Goal: Task Accomplishment & Management: Use online tool/utility

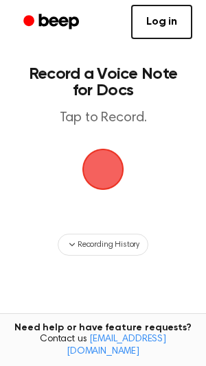
click at [105, 187] on span "button" at bounding box center [103, 169] width 38 height 38
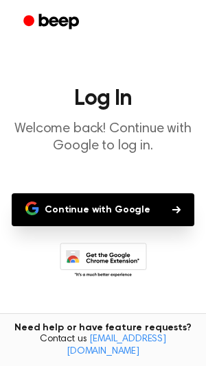
click at [114, 223] on button "Continue with Google" at bounding box center [103, 209] width 182 height 33
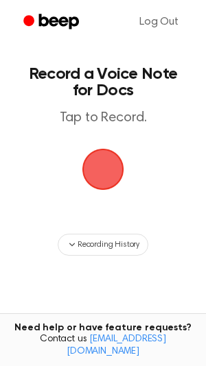
click at [88, 158] on span "button" at bounding box center [103, 169] width 38 height 38
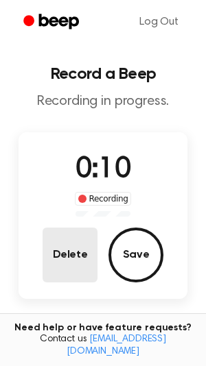
click at [73, 244] on button "Delete" at bounding box center [70, 255] width 55 height 55
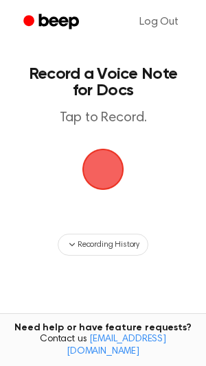
click at [106, 167] on span "button" at bounding box center [103, 169] width 38 height 38
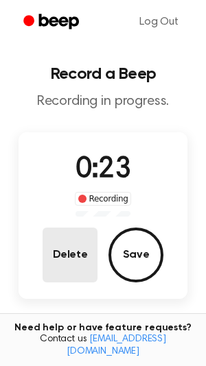
click at [66, 260] on button "Delete" at bounding box center [70, 255] width 55 height 55
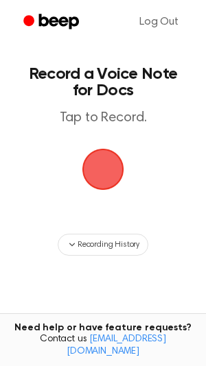
click at [92, 160] on span "button" at bounding box center [103, 169] width 38 height 38
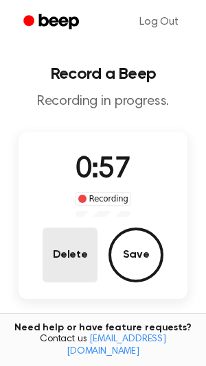
click at [55, 254] on button "Delete" at bounding box center [70, 255] width 55 height 55
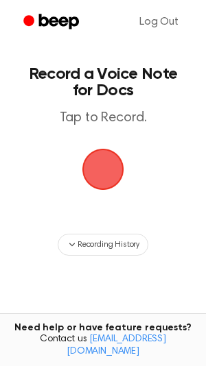
click at [93, 166] on span "button" at bounding box center [103, 169] width 38 height 38
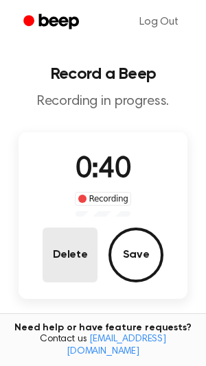
click at [71, 237] on button "Delete" at bounding box center [70, 255] width 55 height 55
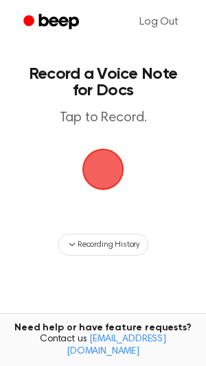
click at [110, 167] on span "button" at bounding box center [103, 169] width 38 height 38
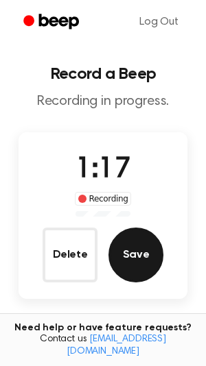
click at [145, 247] on button "Save" at bounding box center [135, 255] width 55 height 55
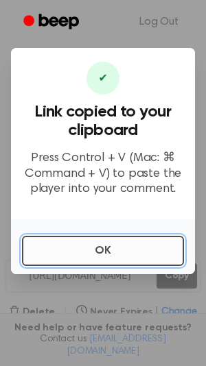
click at [104, 250] on button "OK" at bounding box center [103, 251] width 162 height 30
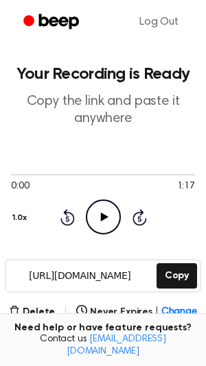
click at [123, 270] on input "[URL][DOMAIN_NAME]" at bounding box center [79, 276] width 147 height 31
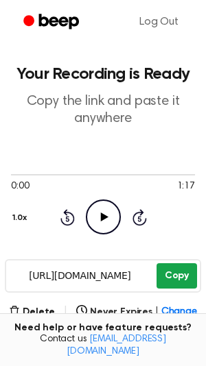
click at [183, 278] on button "Copy" at bounding box center [176, 275] width 40 height 25
